Goal: Check status: Check status

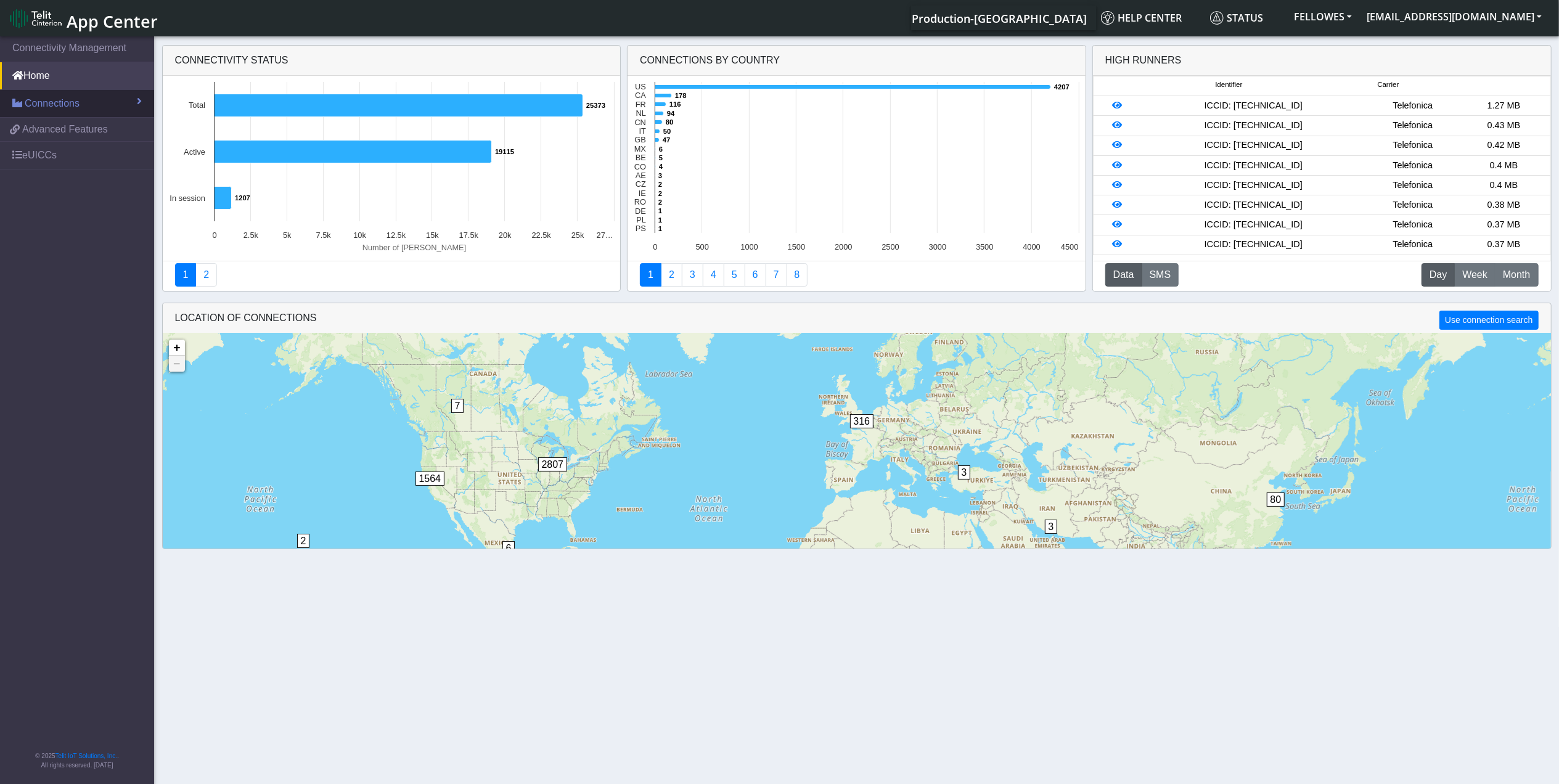
click at [33, 107] on span "Connections" at bounding box center [52, 103] width 55 height 14
click at [59, 141] on link "List" at bounding box center [77, 130] width 154 height 26
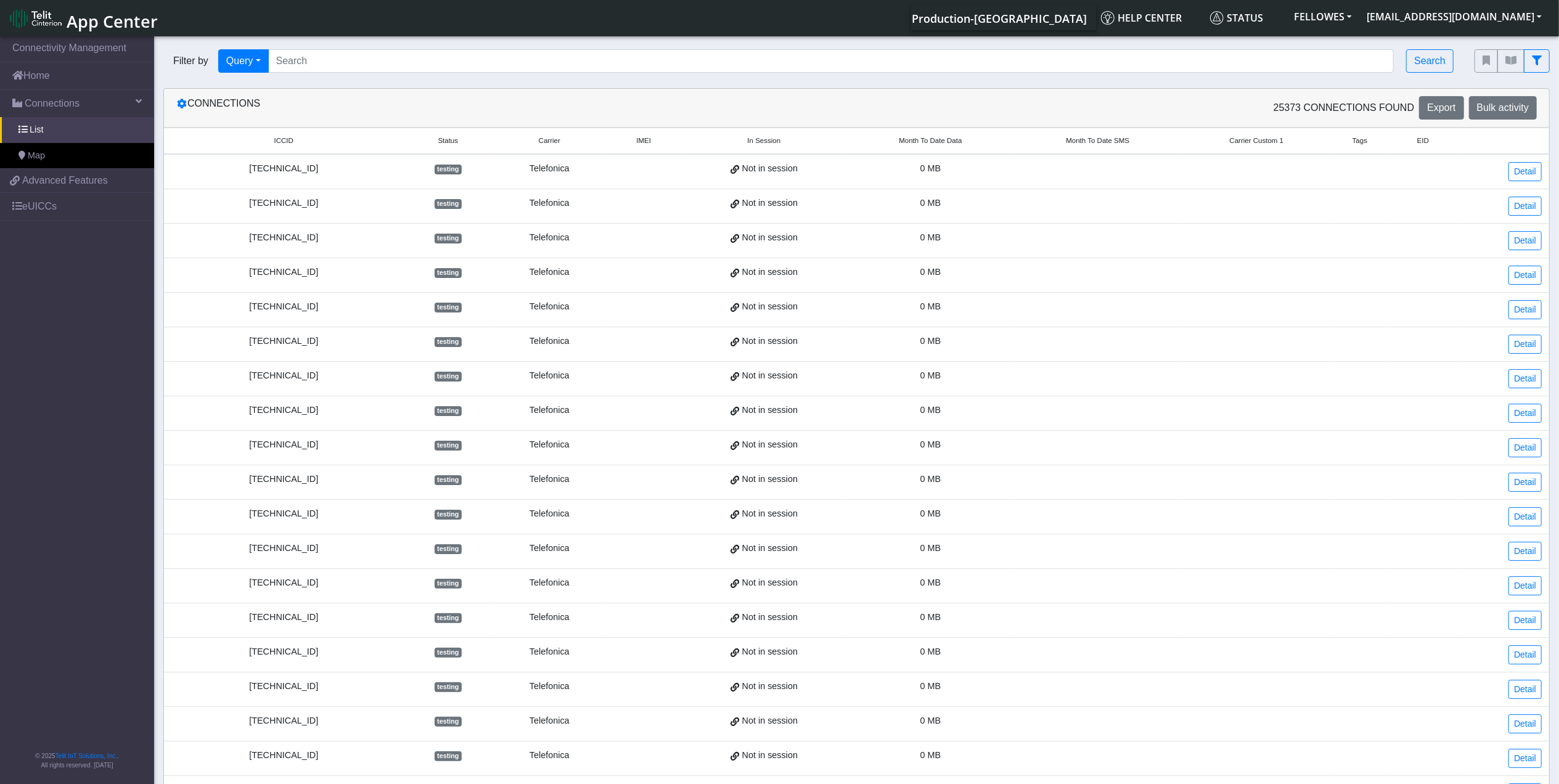
drag, startPoint x: 383, startPoint y: 27, endPoint x: 378, endPoint y: 86, distance: 59.2
click at [384, 30] on div "Production-[GEOGRAPHIC_DATA] Help center Status FELLOWES [EMAIL_ADDRESS][DOMAIN…" at bounding box center [857, 18] width 1383 height 24
click at [371, 58] on input "Search..." at bounding box center [831, 61] width 1127 height 24
paste input "89358151000004669480"
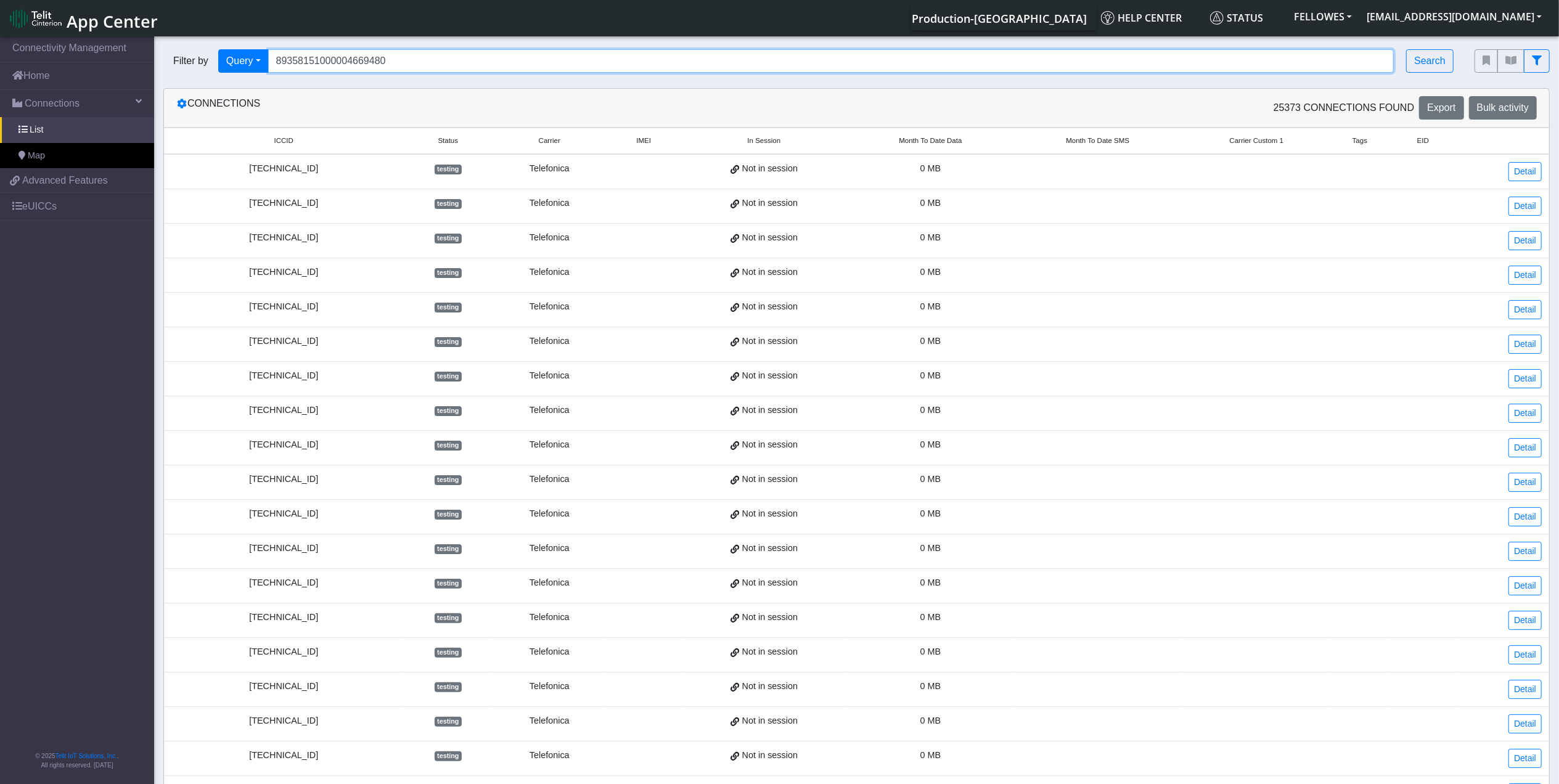
type input "89358151000004669480"
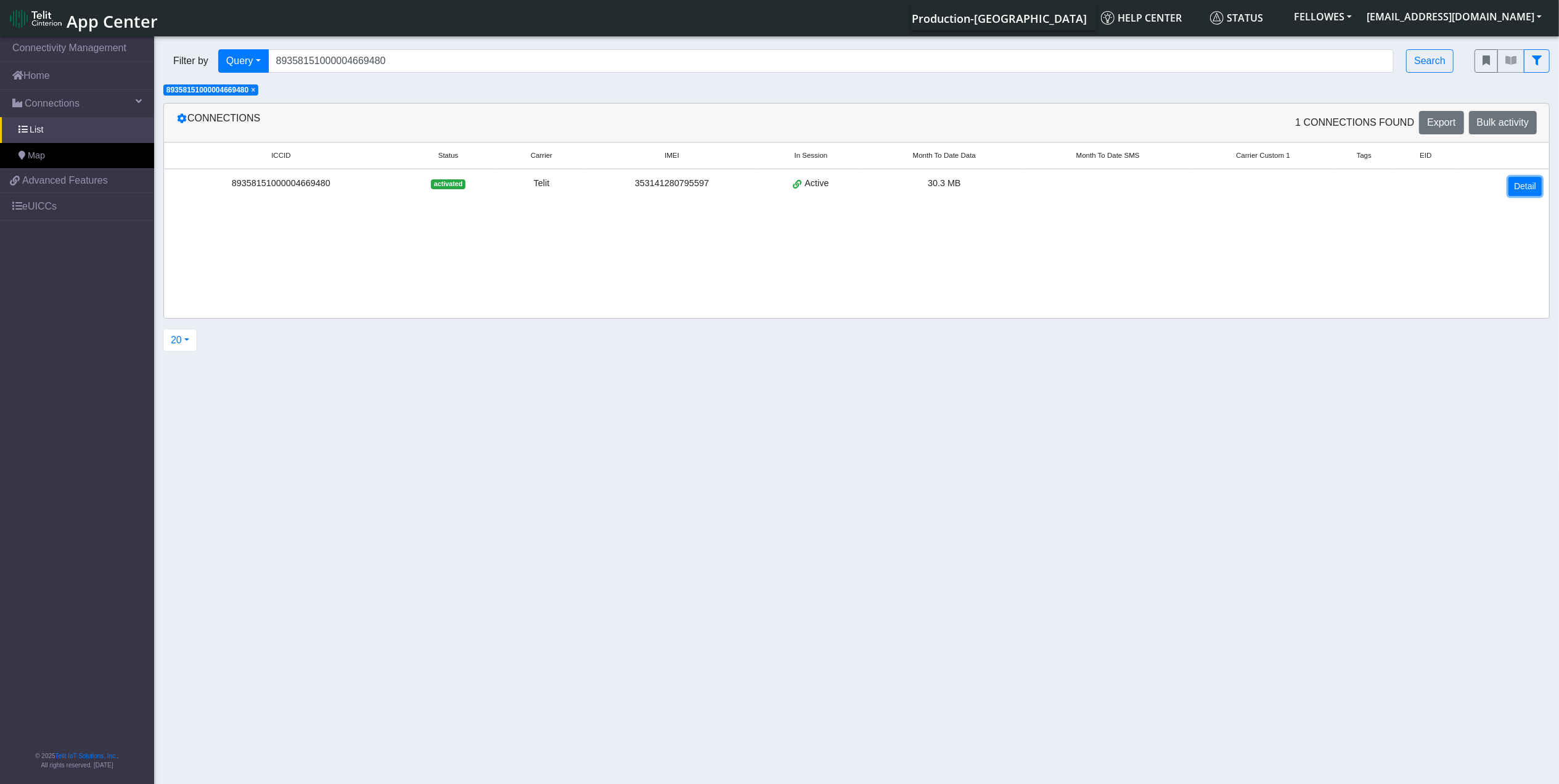
click at [1517, 187] on link "Detail" at bounding box center [1526, 186] width 33 height 19
